Goal: Information Seeking & Learning: Learn about a topic

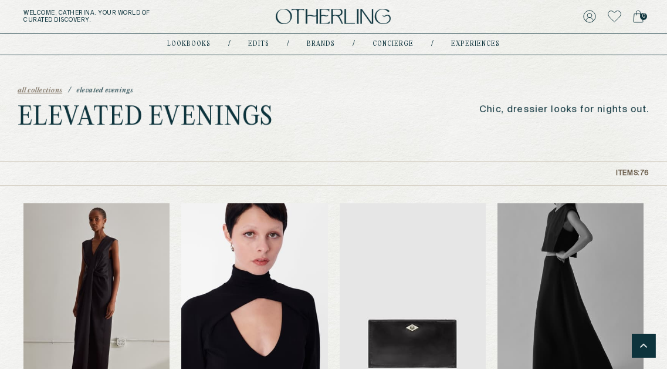
scroll to position [2827, 0]
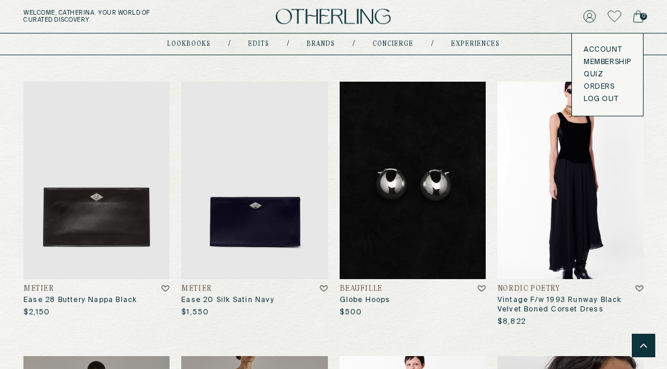
click at [535, 18] on div "0" at bounding box center [540, 16] width 207 height 16
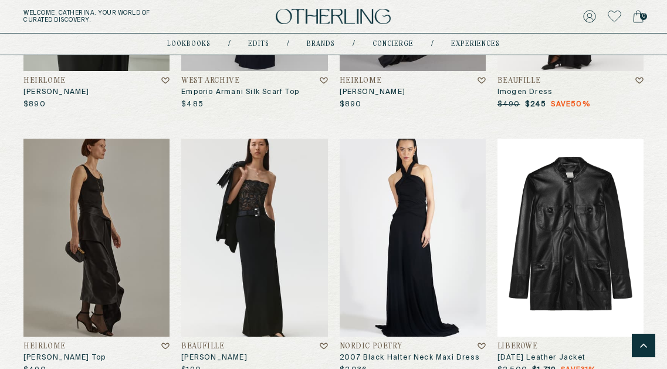
scroll to position [4681, 0]
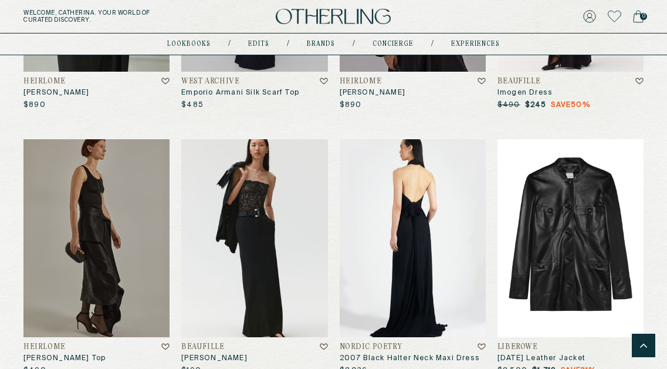
click at [397, 239] on img at bounding box center [413, 237] width 146 height 197
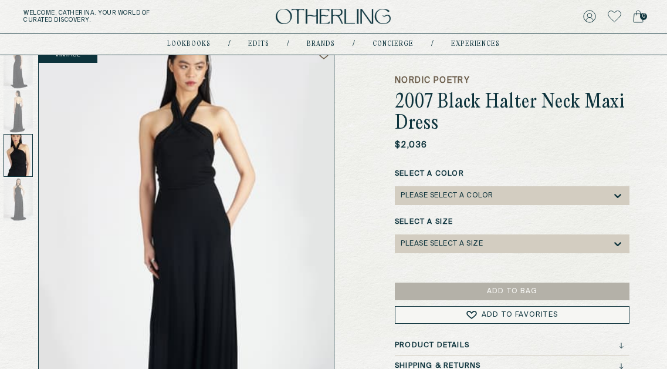
scroll to position [72, 0]
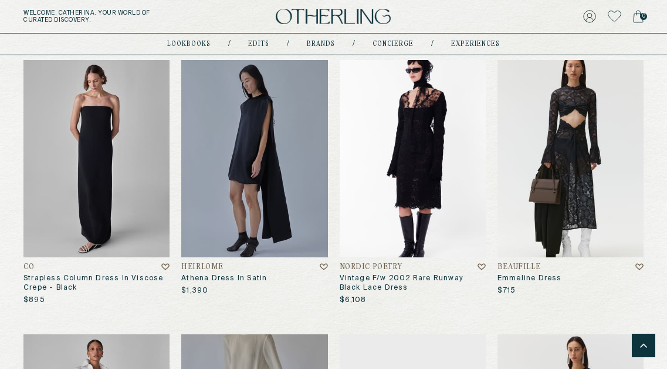
scroll to position [1124, 0]
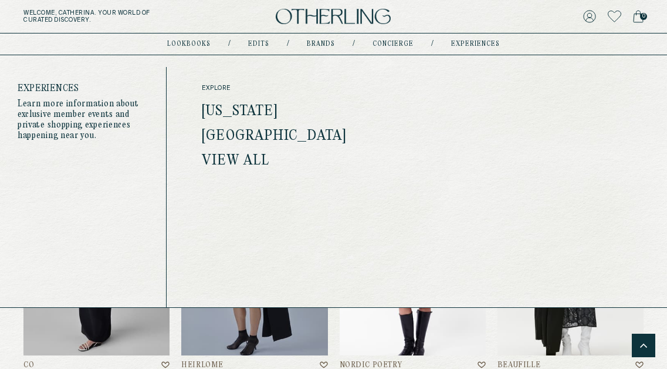
click at [482, 47] on link "experiences" at bounding box center [475, 44] width 49 height 6
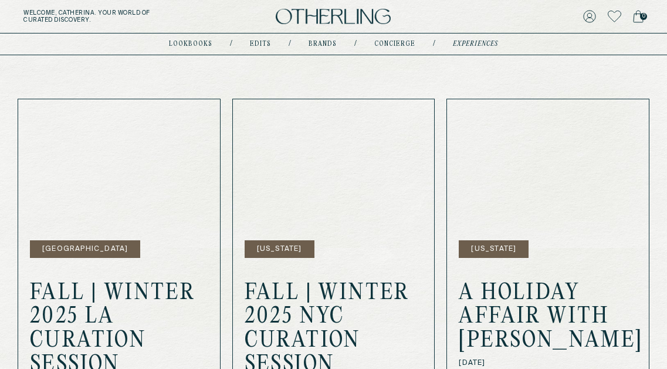
scroll to position [375, 0]
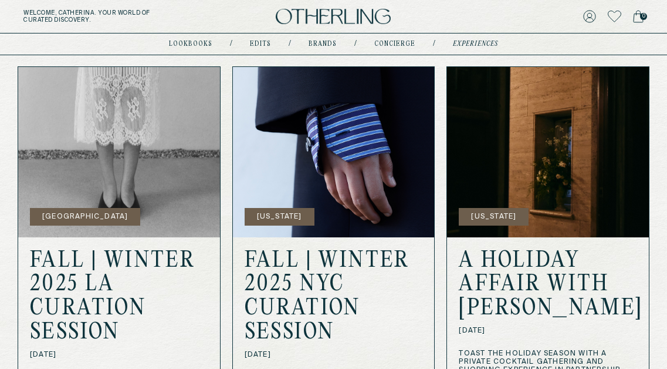
click at [96, 208] on button "[GEOGRAPHIC_DATA]" at bounding box center [85, 217] width 110 height 18
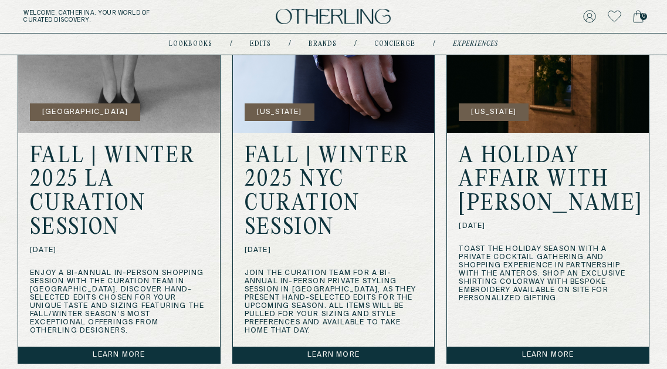
scroll to position [479, 0]
click at [142, 346] on link "Learn more" at bounding box center [119, 354] width 202 height 16
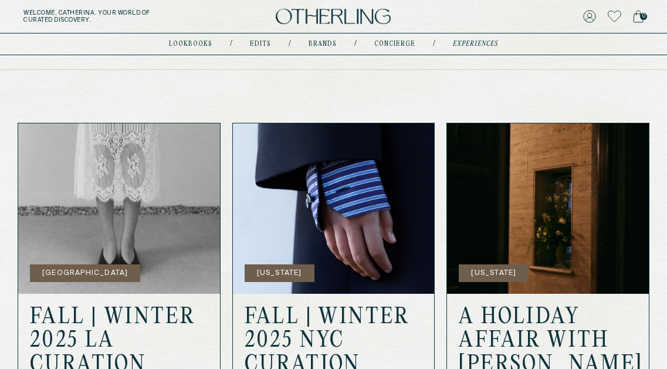
scroll to position [319, 0]
